Goal: Task Accomplishment & Management: Use online tool/utility

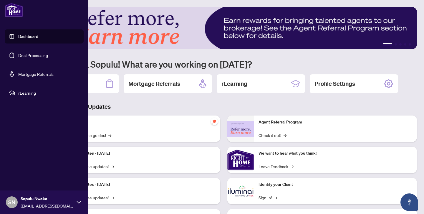
click at [18, 53] on link "Deal Processing" at bounding box center [33, 55] width 30 height 5
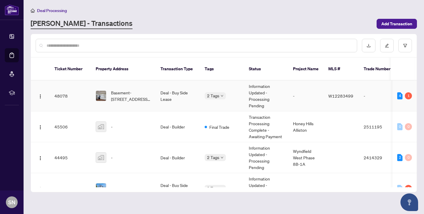
click at [160, 90] on td "Deal - Buy Side Lease" at bounding box center [178, 96] width 44 height 31
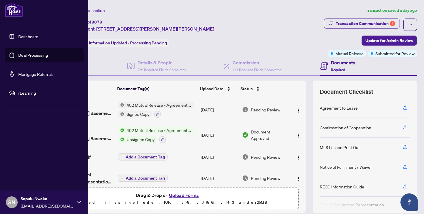
click at [27, 54] on link "Deal Processing" at bounding box center [33, 55] width 30 height 5
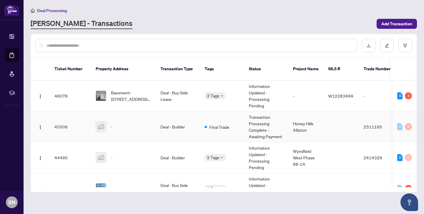
click at [164, 121] on td "Deal - Builder" at bounding box center [178, 127] width 44 height 31
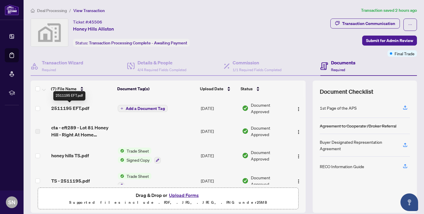
click at [72, 108] on span "2511195 EFT.pdf" at bounding box center [70, 108] width 38 height 7
click at [81, 108] on span "2511195 EFT.pdf" at bounding box center [70, 108] width 38 height 7
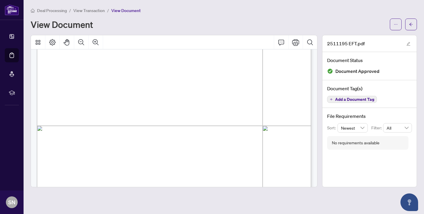
scroll to position [97, 0]
